Goal: Task Accomplishment & Management: Use online tool/utility

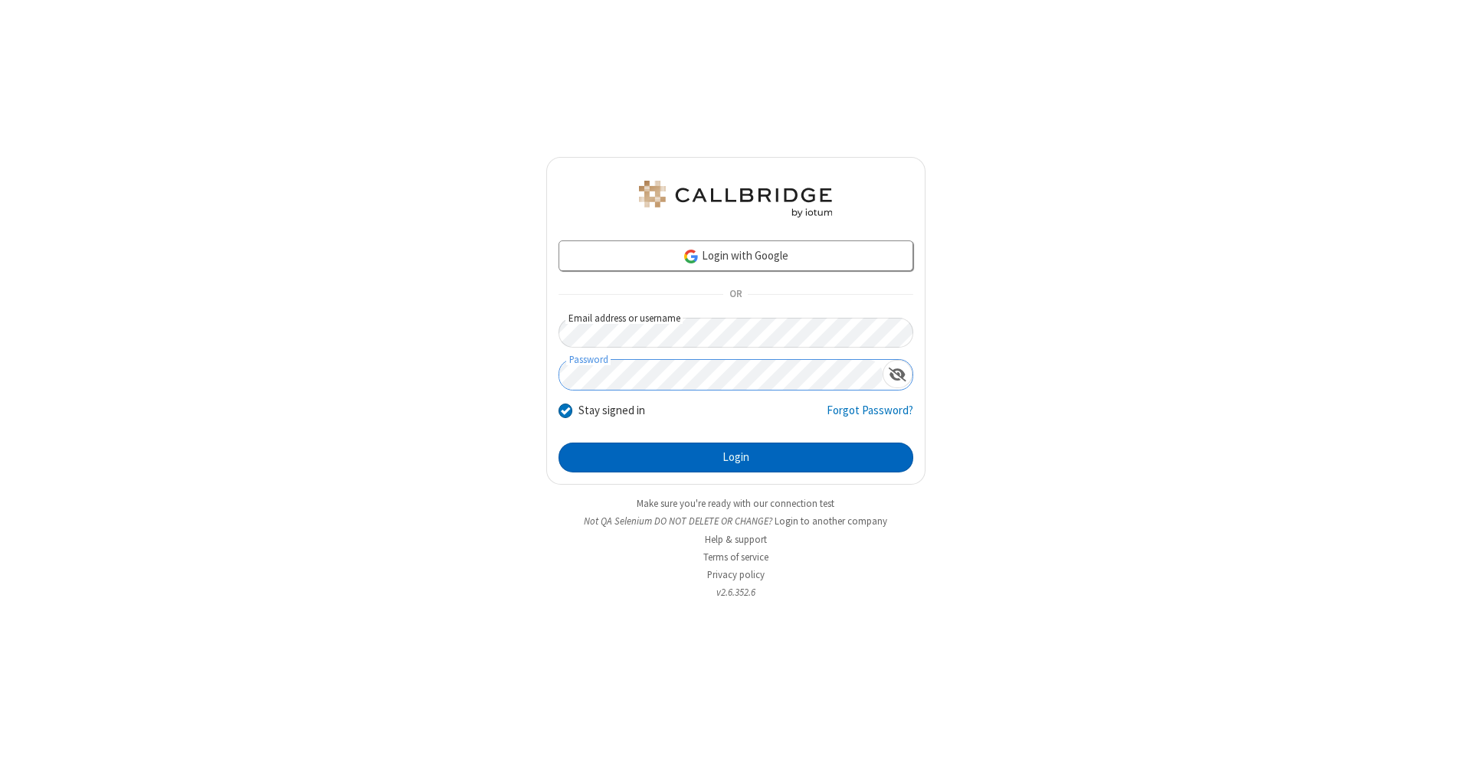
click at [735, 458] on button "Login" at bounding box center [735, 458] width 355 height 31
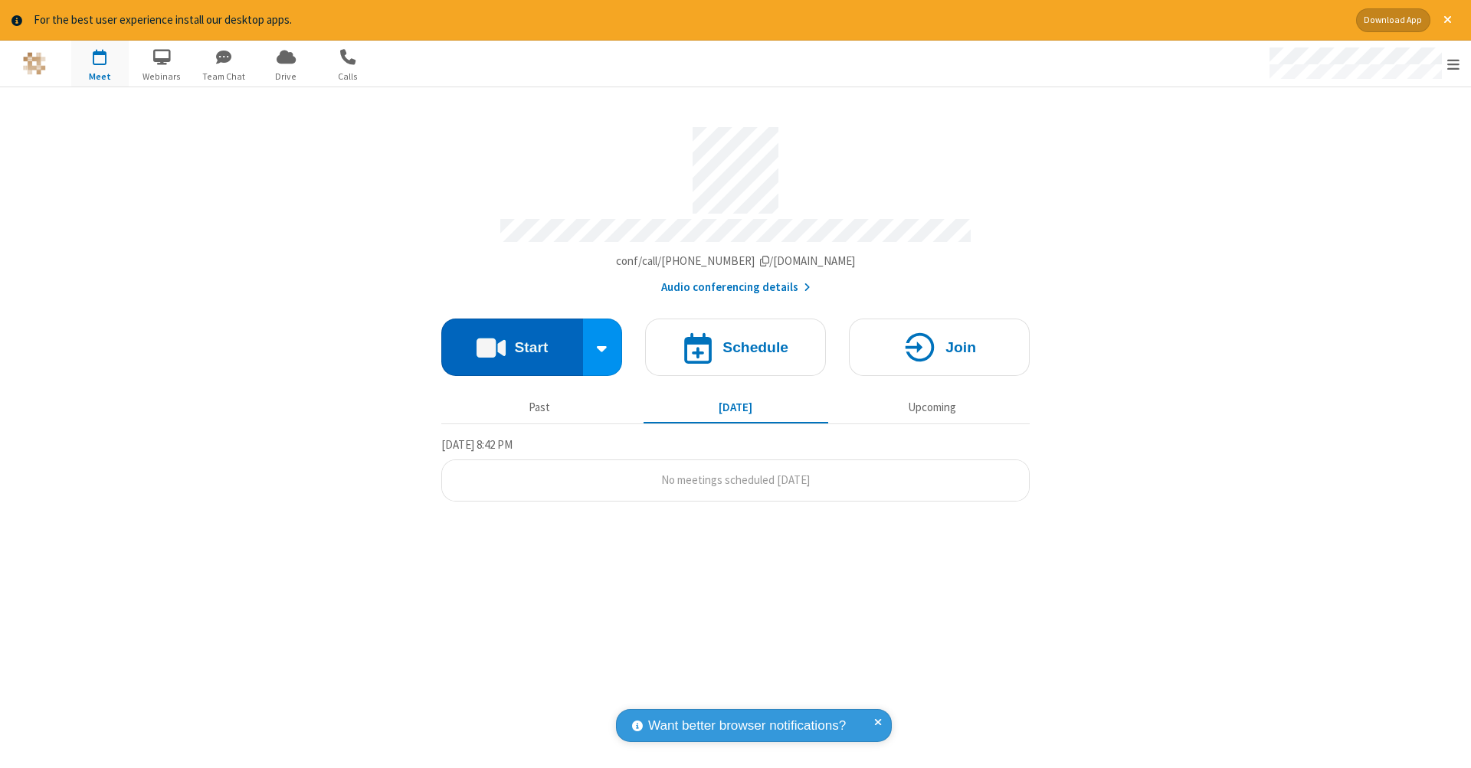
click at [512, 339] on button "Start" at bounding box center [512, 347] width 142 height 57
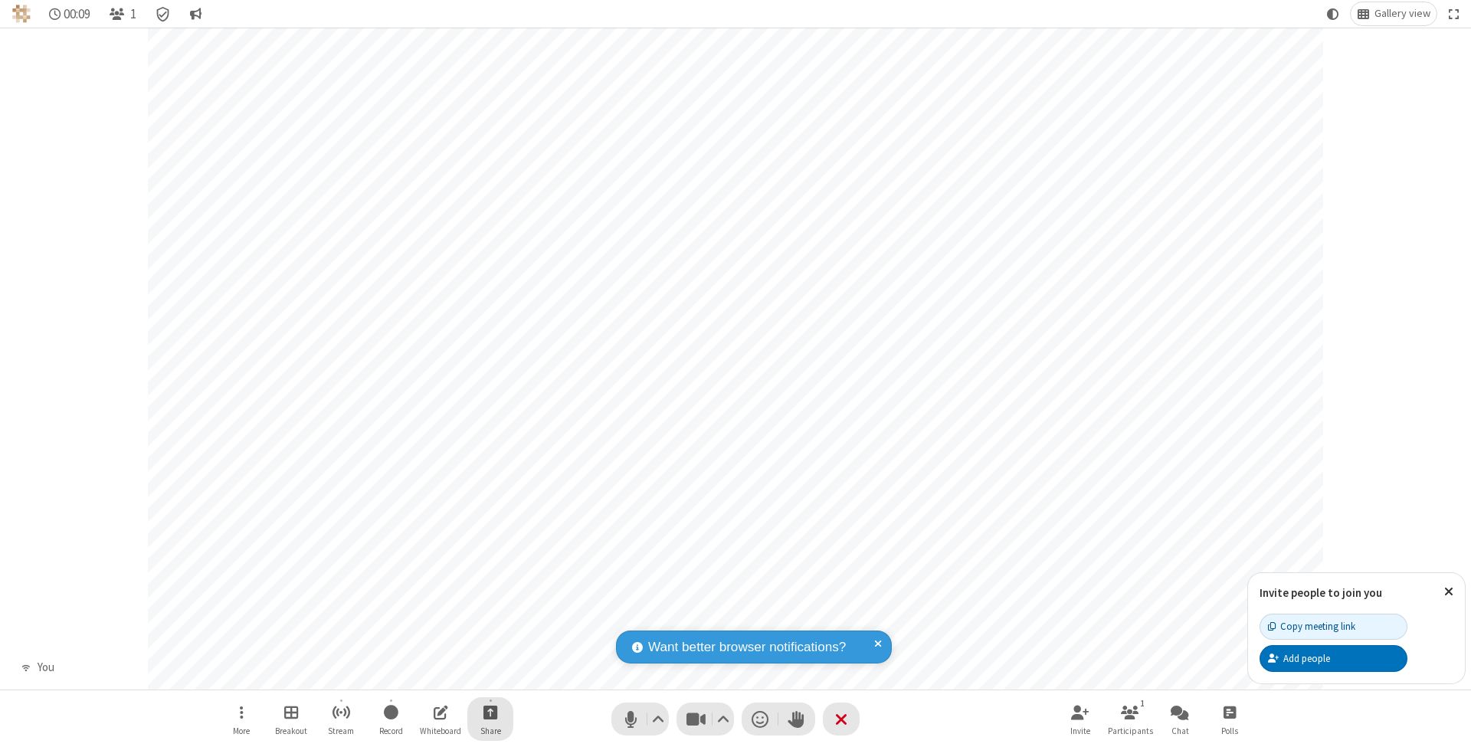
click at [490, 712] on span "Start sharing" at bounding box center [490, 712] width 15 height 19
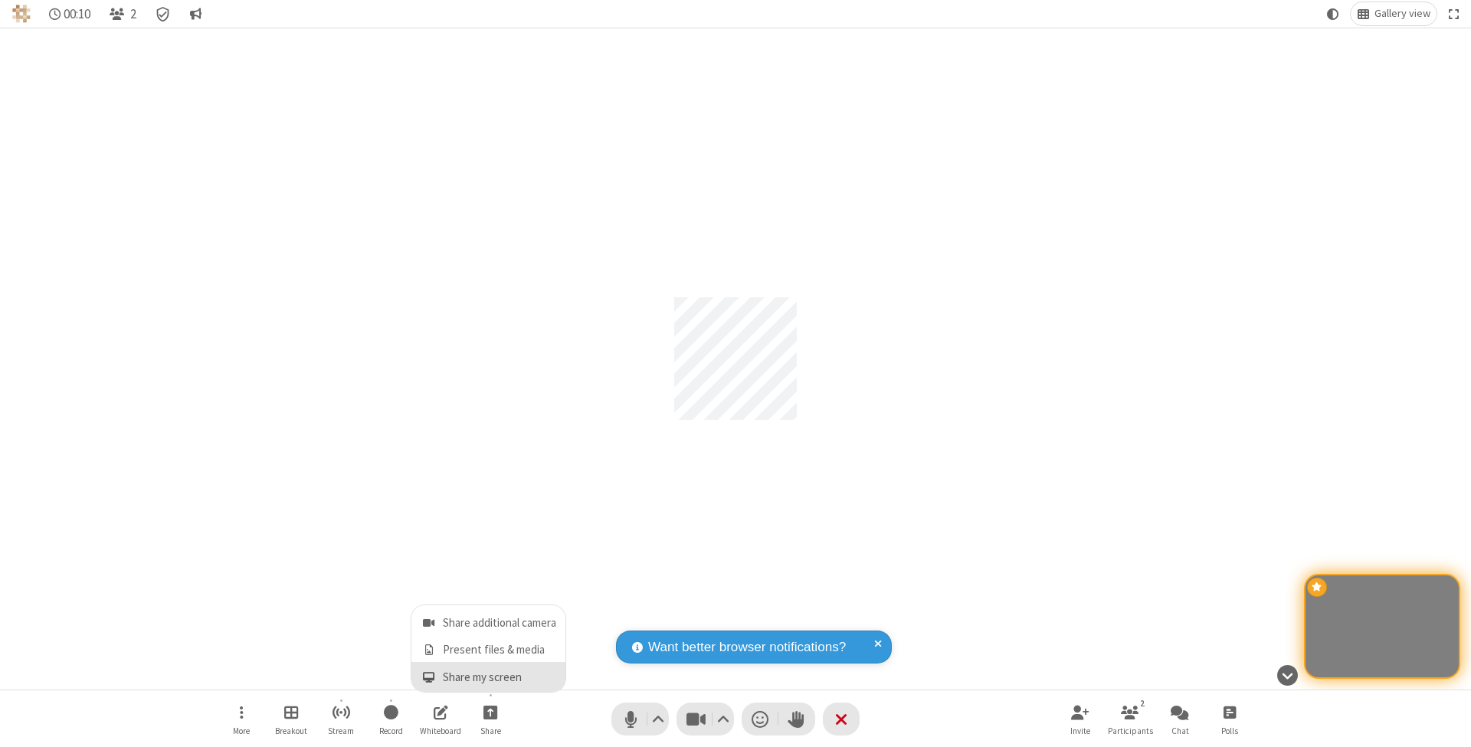
click at [428, 676] on span "Share my screen" at bounding box center [429, 677] width 18 height 13
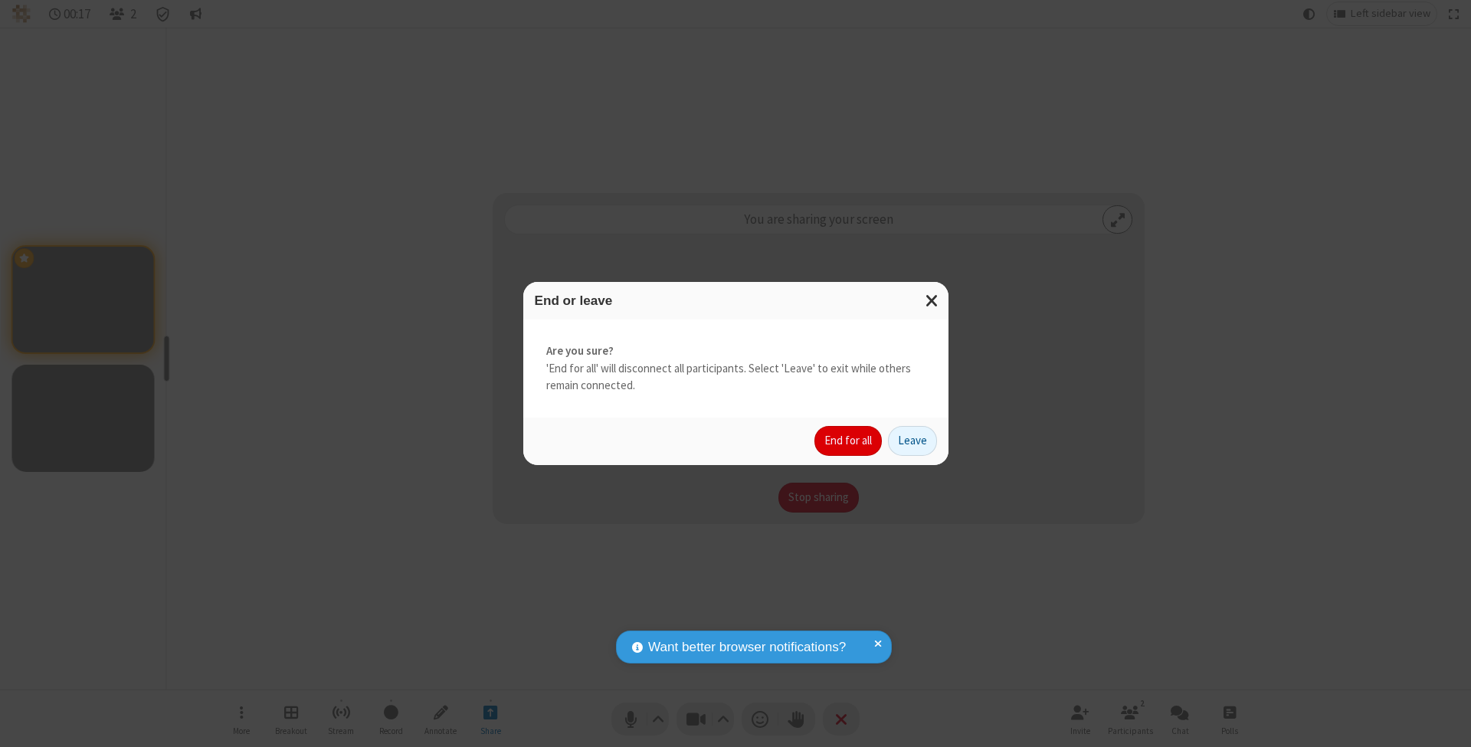
click at [849, 440] on button "End for all" at bounding box center [847, 441] width 67 height 31
